Goal: Transaction & Acquisition: Subscribe to service/newsletter

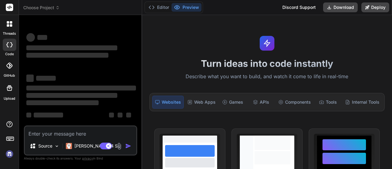
type textarea "x"
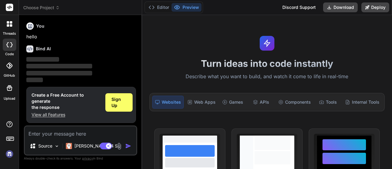
scroll to position [11, 0]
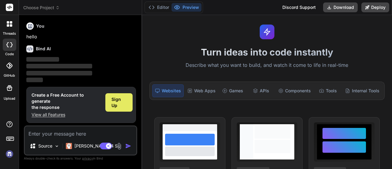
click at [121, 104] on span "Sign Up" at bounding box center [119, 102] width 15 height 12
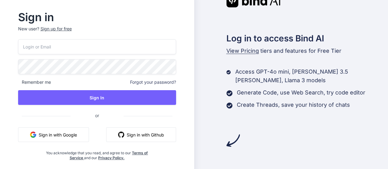
click at [87, 134] on button "Sign in with Google" at bounding box center [53, 134] width 71 height 15
click at [152, 133] on button "Sign in with Github" at bounding box center [141, 134] width 70 height 15
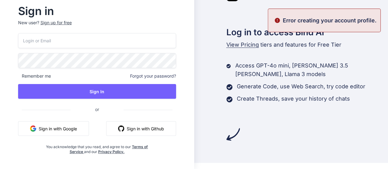
click at [281, 168] on div "Log in to access Bind AI View Pricing tiers and features for Free Tier Access G…" at bounding box center [291, 78] width 194 height 181
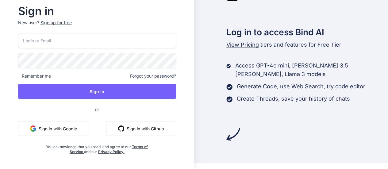
scroll to position [0, 0]
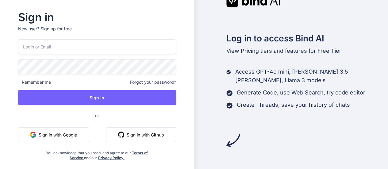
click at [121, 53] on input "email" at bounding box center [97, 46] width 158 height 15
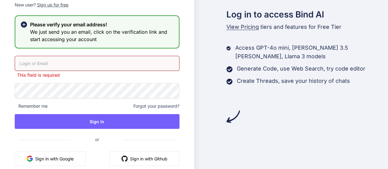
click at [66, 26] on div "Sign in New user? Sign up for free Please verify your email address! We just se…" at bounding box center [97, 86] width 184 height 196
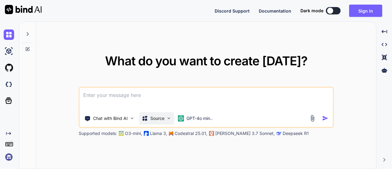
click at [170, 116] on img at bounding box center [168, 118] width 5 height 5
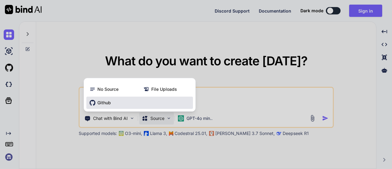
click at [116, 100] on div "Github" at bounding box center [139, 103] width 107 height 12
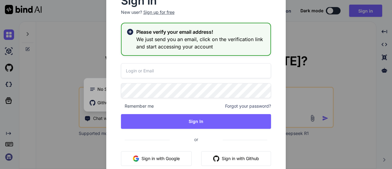
click at [247, 154] on button "Sign in with Github" at bounding box center [236, 158] width 70 height 15
click at [156, 10] on div "Sign up for free" at bounding box center [158, 12] width 31 height 6
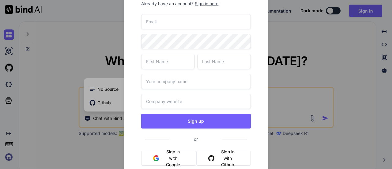
click at [240, 160] on button "Sign in with Github" at bounding box center [223, 158] width 55 height 15
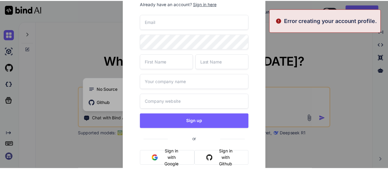
scroll to position [13, 0]
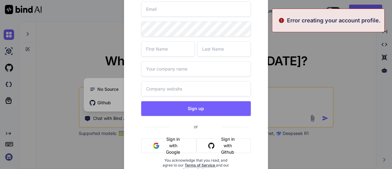
click at [176, 139] on button "Sign in with Google" at bounding box center [168, 145] width 55 height 15
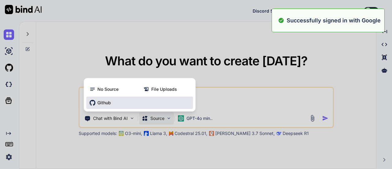
click at [157, 108] on div "Github" at bounding box center [139, 103] width 107 height 12
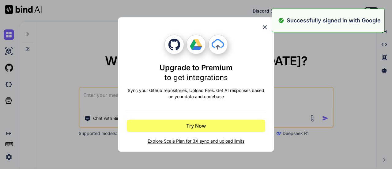
type textarea "x"
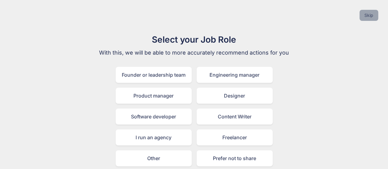
click at [376, 11] on button "Skip" at bounding box center [368, 15] width 19 height 11
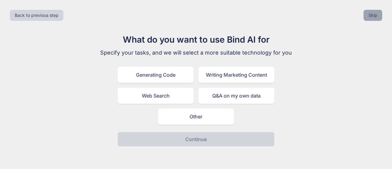
click at [376, 13] on button "Skip" at bounding box center [373, 15] width 19 height 11
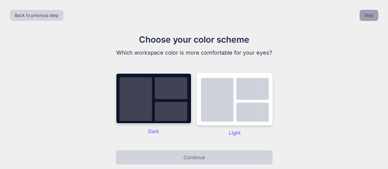
click at [376, 17] on button "Skip" at bounding box center [368, 15] width 19 height 11
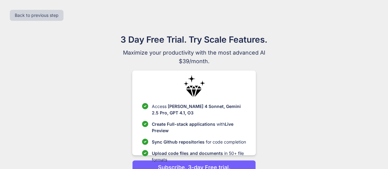
scroll to position [31, 0]
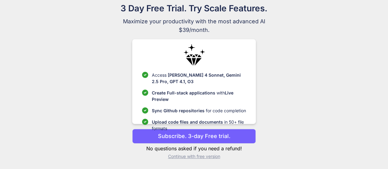
click at [232, 139] on button "Subscribe. 3-day Free trial." at bounding box center [193, 136] width 123 height 15
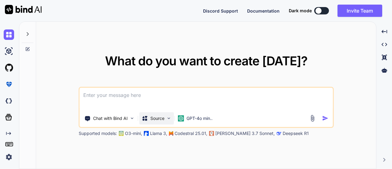
click at [166, 120] on div "Source" at bounding box center [156, 118] width 35 height 12
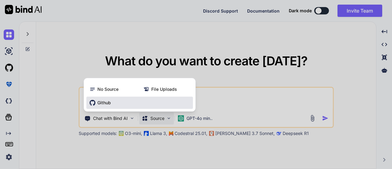
click at [115, 105] on div "Github" at bounding box center [139, 103] width 107 height 12
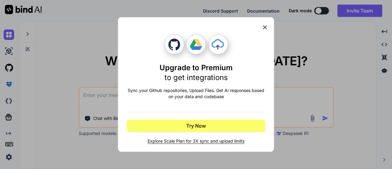
click at [79, 78] on div "Upgrade to Premium to get integrations Sync your Github repositories, Upload Fi…" at bounding box center [196, 84] width 392 height 169
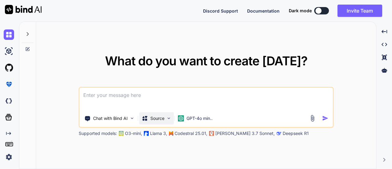
click at [154, 118] on p "Source" at bounding box center [157, 118] width 14 height 6
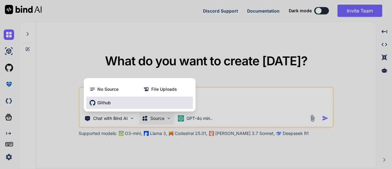
click at [112, 105] on div "Github" at bounding box center [139, 103] width 107 height 12
type textarea "x"
